Goal: Task Accomplishment & Management: Manage account settings

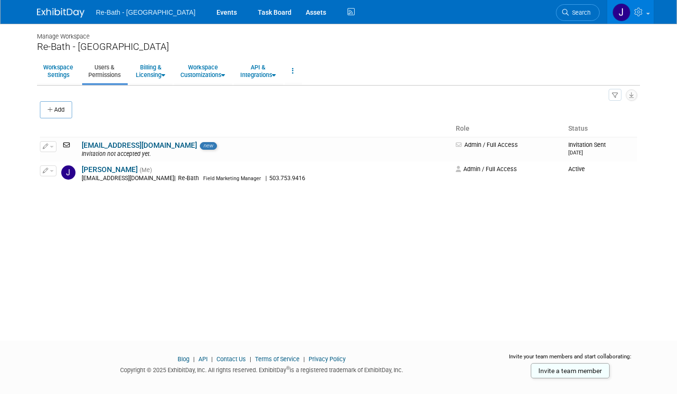
click at [75, 14] on img at bounding box center [61, 13] width 48 height 10
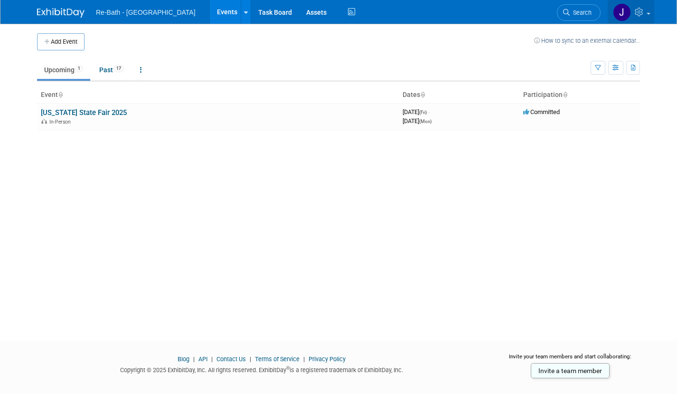
click at [646, 10] on icon at bounding box center [640, 12] width 11 height 9
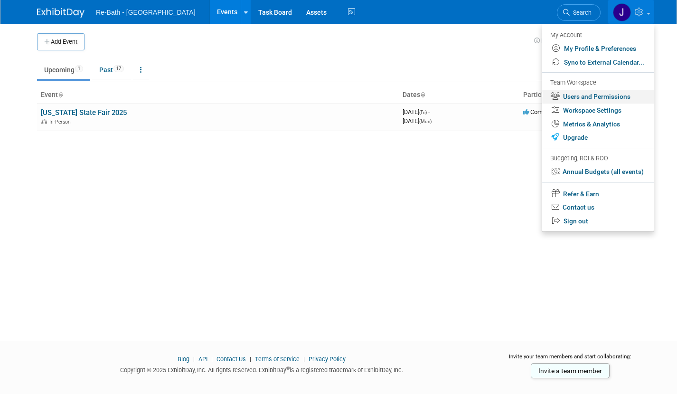
click at [621, 95] on link "Users and Permissions" at bounding box center [599, 97] width 112 height 14
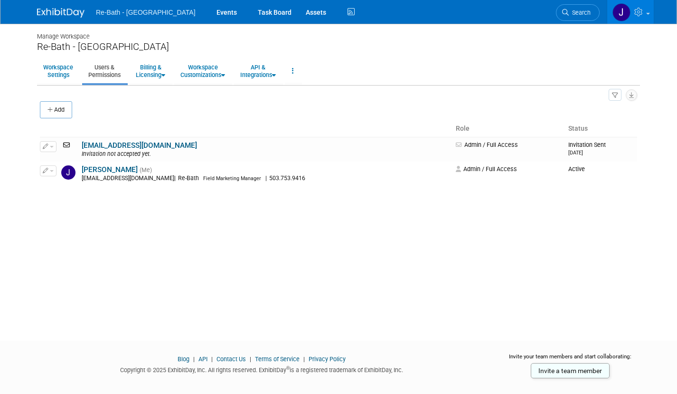
click at [476, 277] on div "Manage Workspace Re-Bath - Portland Workspace Settings Users & Permissions Bill…" at bounding box center [339, 174] width 618 height 300
click at [274, 73] on link "API & Integrations" at bounding box center [258, 70] width 48 height 23
click at [324, 48] on div "Re-Bath - [GEOGRAPHIC_DATA]" at bounding box center [338, 47] width 603 height 12
click at [69, 75] on link "Workspace Settings" at bounding box center [58, 70] width 42 height 23
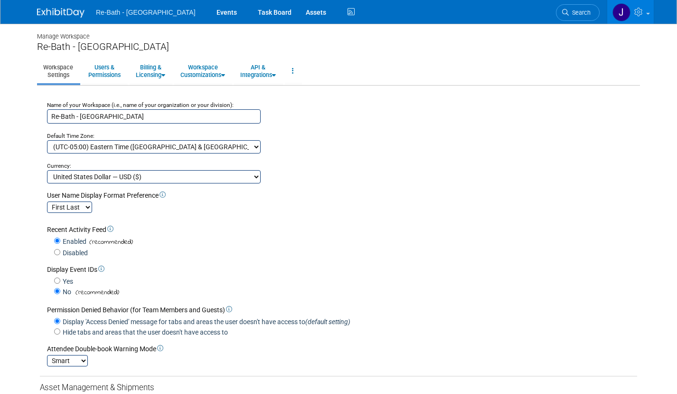
select select "Pacific Standard Time"
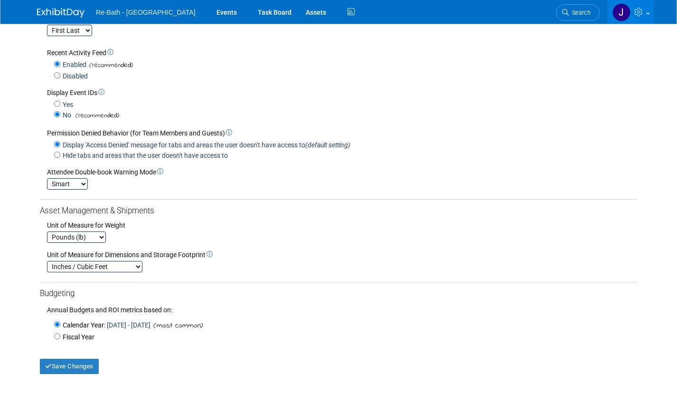
scroll to position [244, 0]
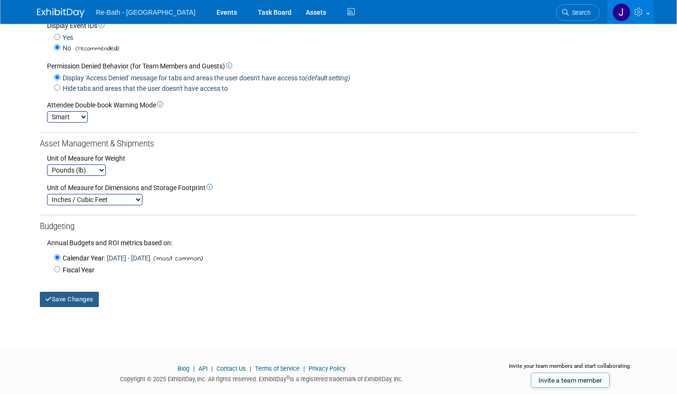
click at [83, 292] on button "Save Changes" at bounding box center [69, 299] width 59 height 15
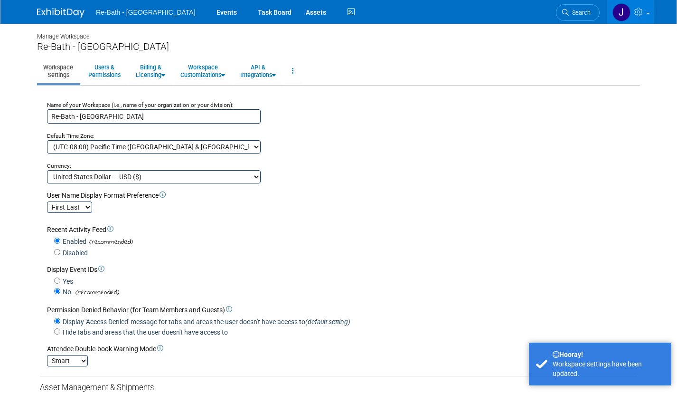
click at [56, 12] on img at bounding box center [61, 13] width 48 height 10
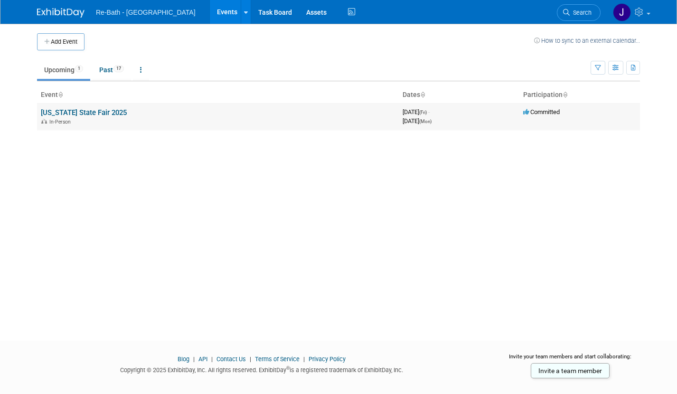
click at [66, 112] on link "[US_STATE] State Fair 2025" at bounding box center [84, 112] width 86 height 9
